Goal: Find specific page/section: Find specific page/section

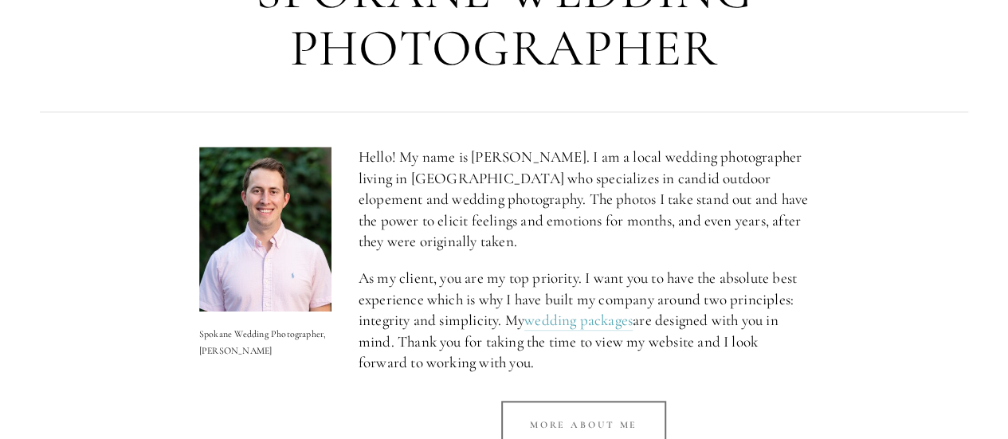
scroll to position [633, 0]
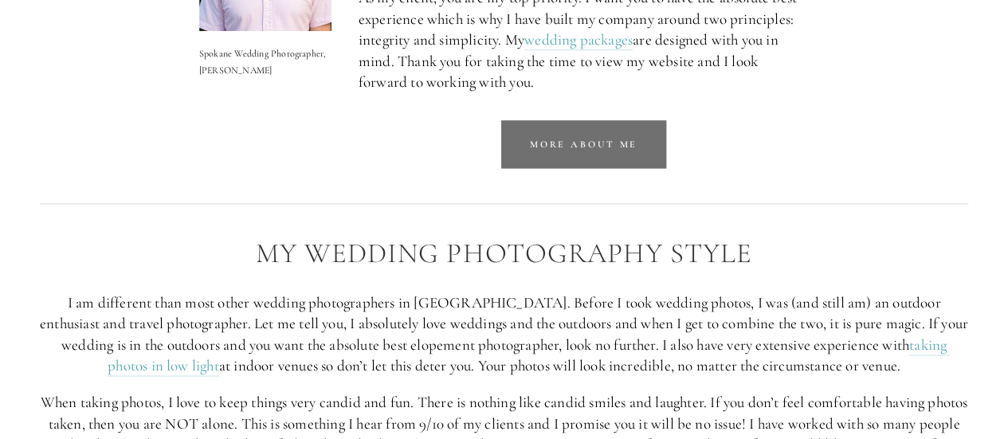
click at [588, 155] on link "More about me" at bounding box center [583, 144] width 165 height 48
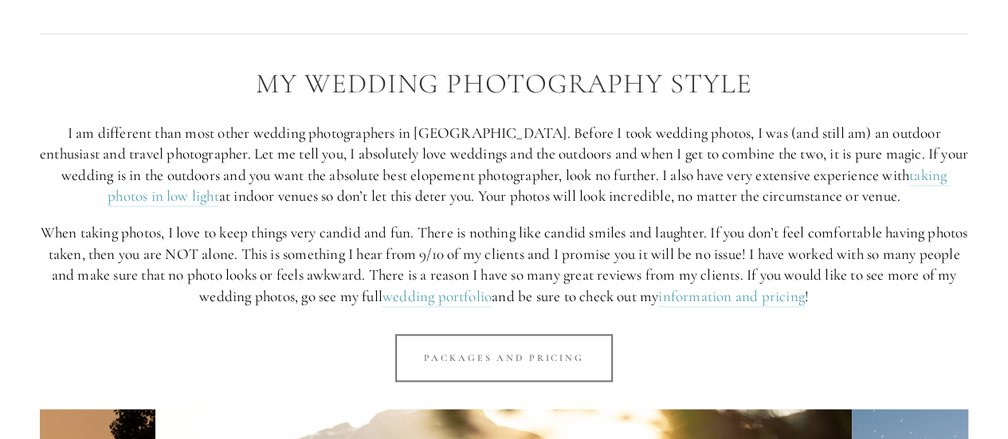
scroll to position [1237, 0]
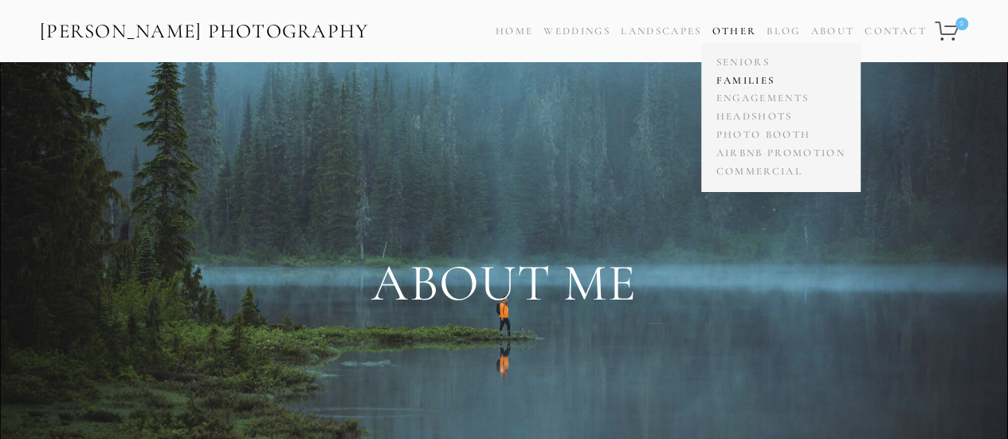
click at [757, 76] on link "Families" at bounding box center [780, 81] width 137 height 18
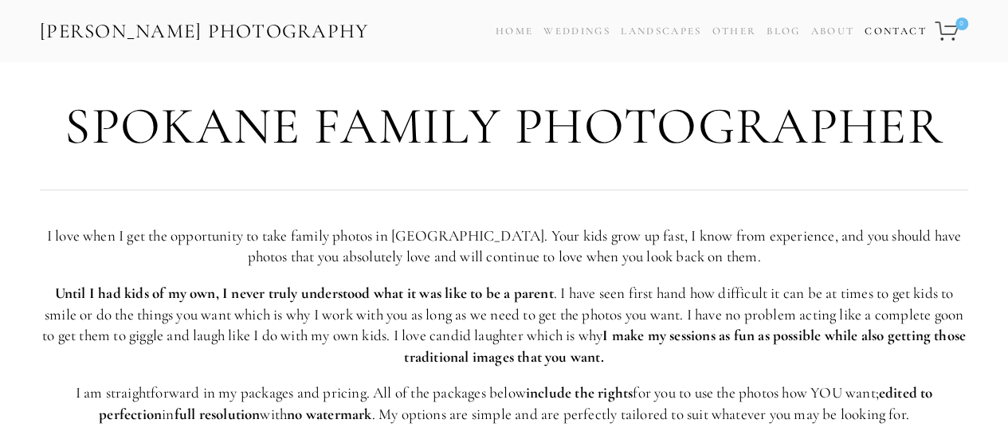
click at [906, 23] on link "Contact" at bounding box center [895, 31] width 61 height 23
